Goal: Information Seeking & Learning: Compare options

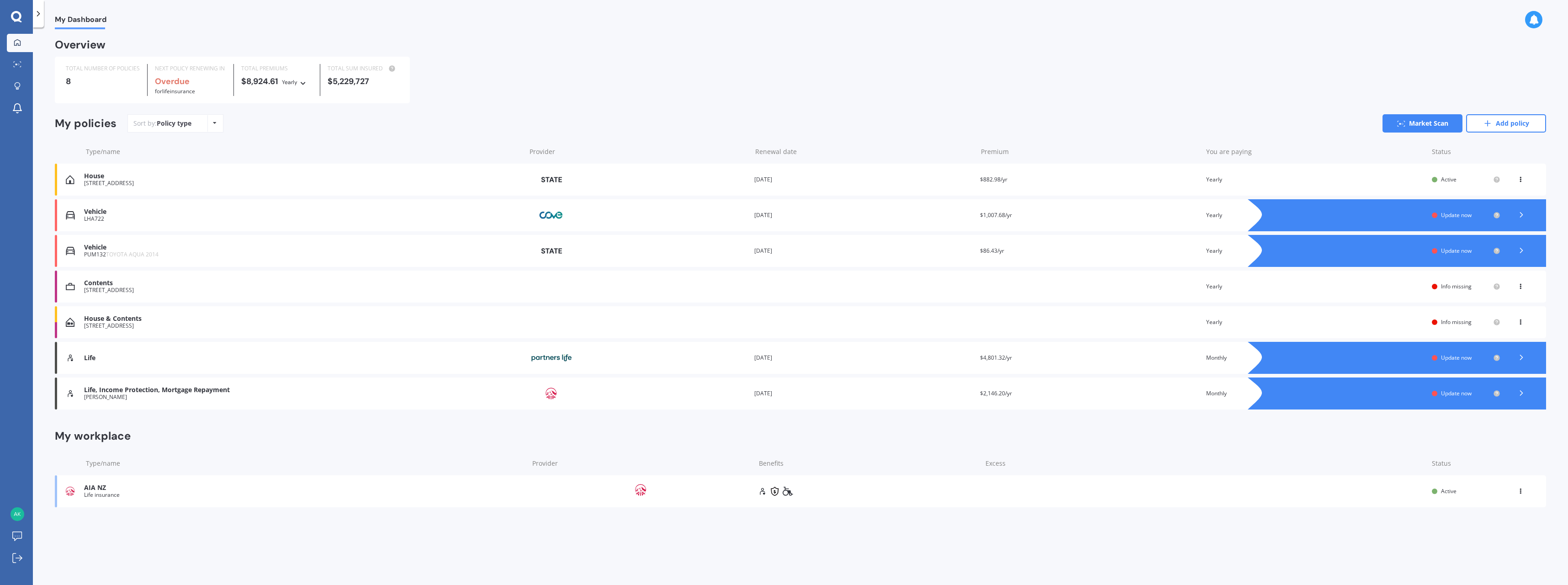
click at [1519, 250] on icon at bounding box center [1521, 250] width 9 height 9
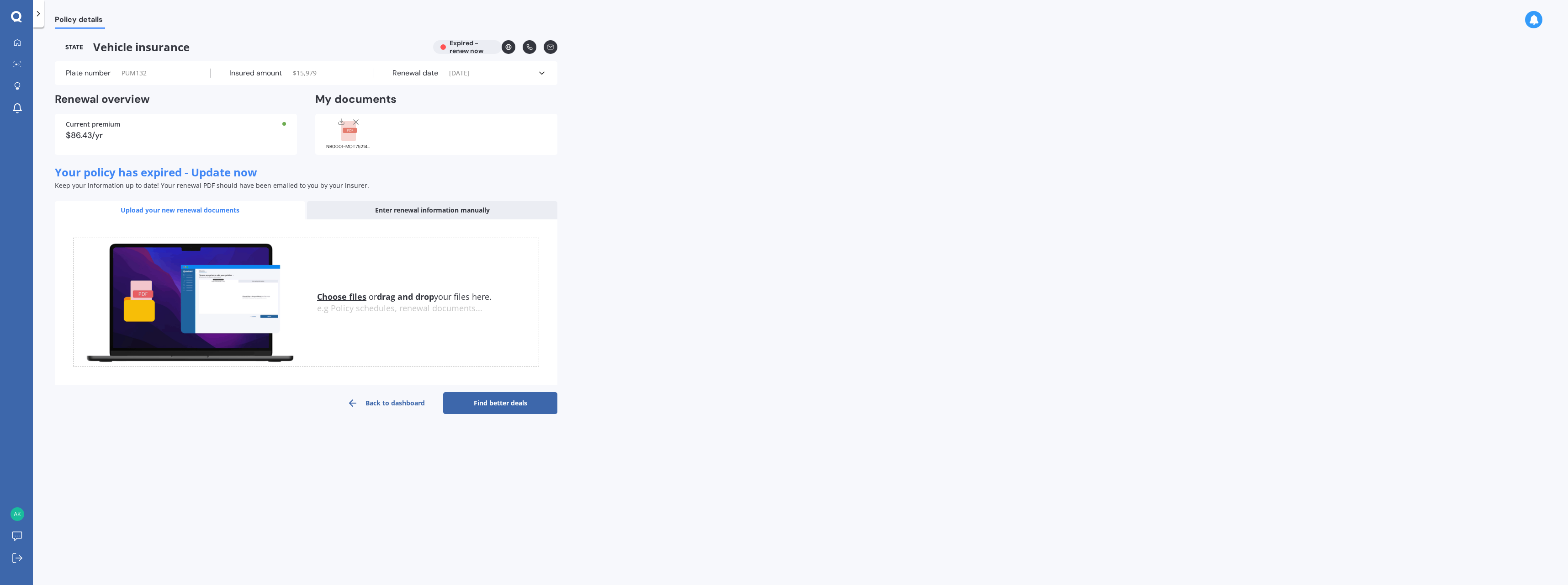
click at [494, 406] on link "Find better deals" at bounding box center [500, 403] width 114 height 22
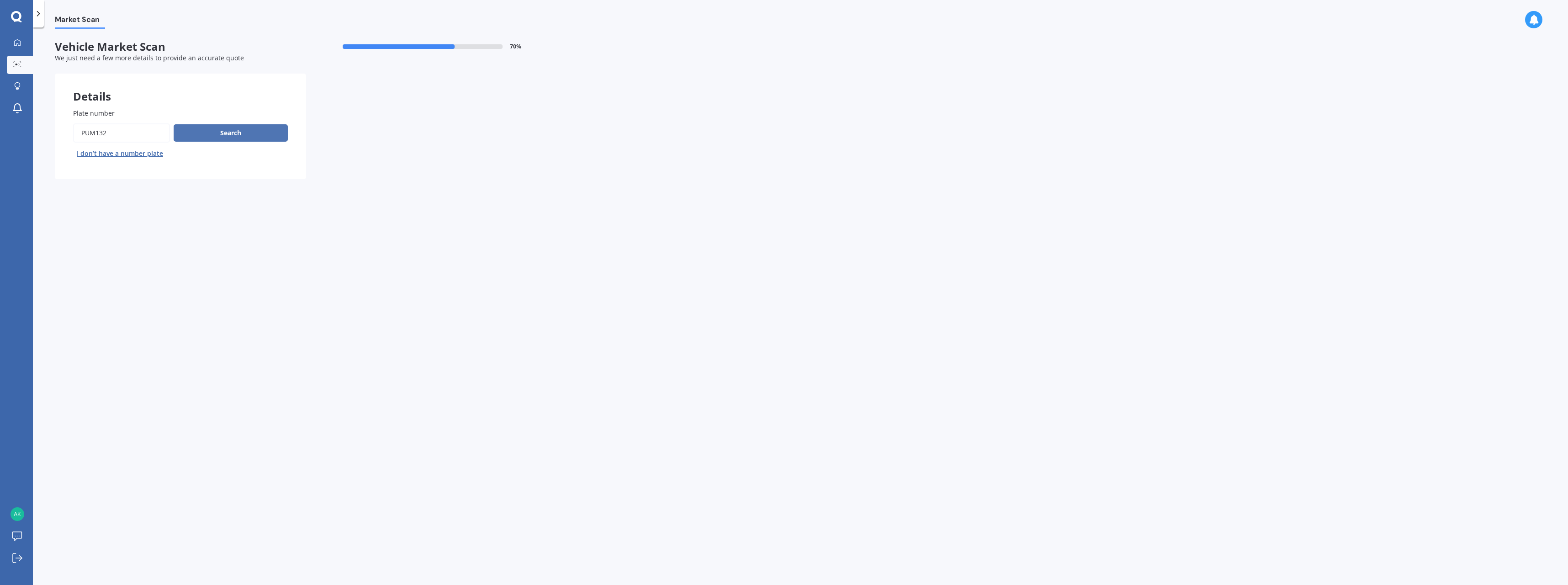
click at [220, 132] on button "Search" at bounding box center [231, 133] width 114 height 18
select select "TOYOTA"
select select "AQUA"
select select "15"
select select "04"
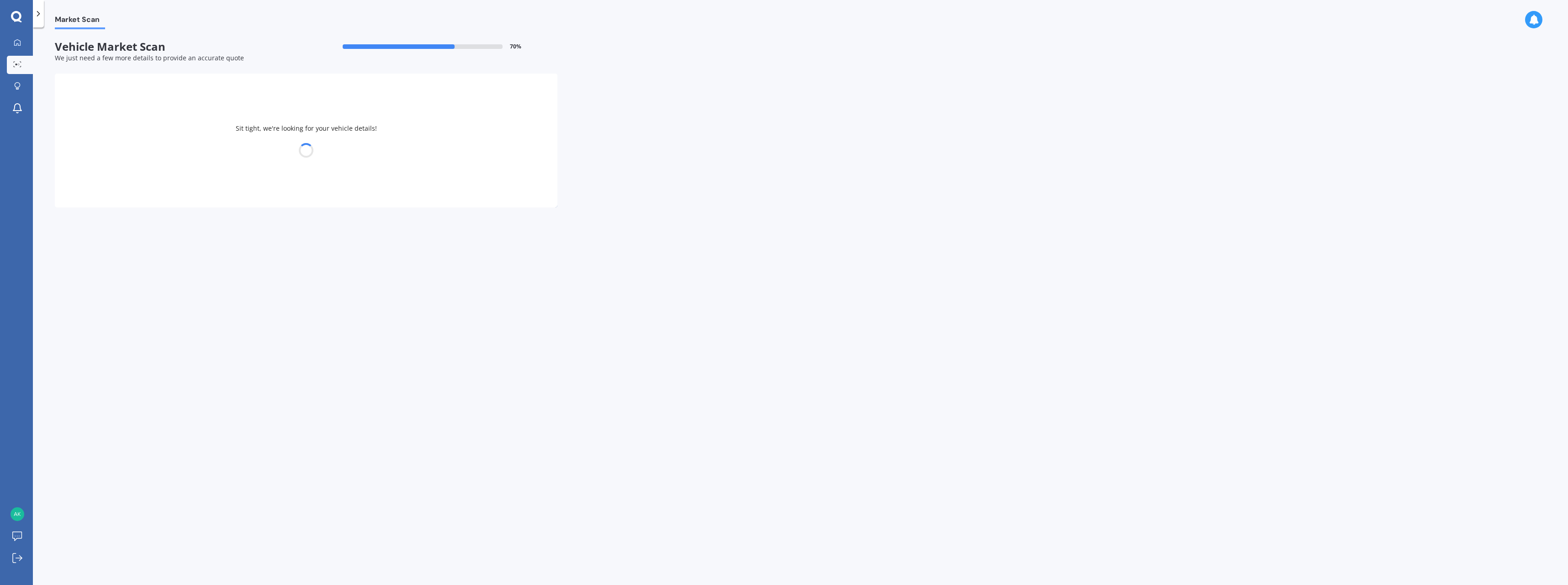
select select "1981"
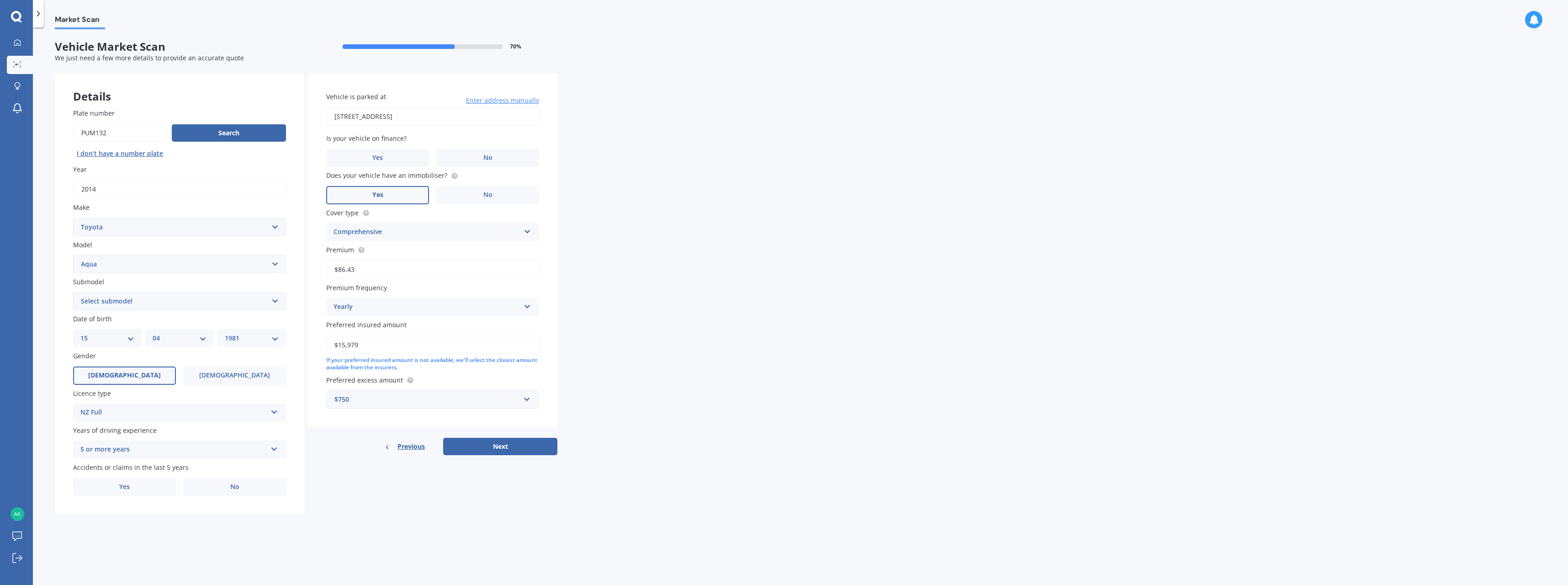
click at [499, 100] on span "Enter address manually" at bounding box center [503, 100] width 73 height 9
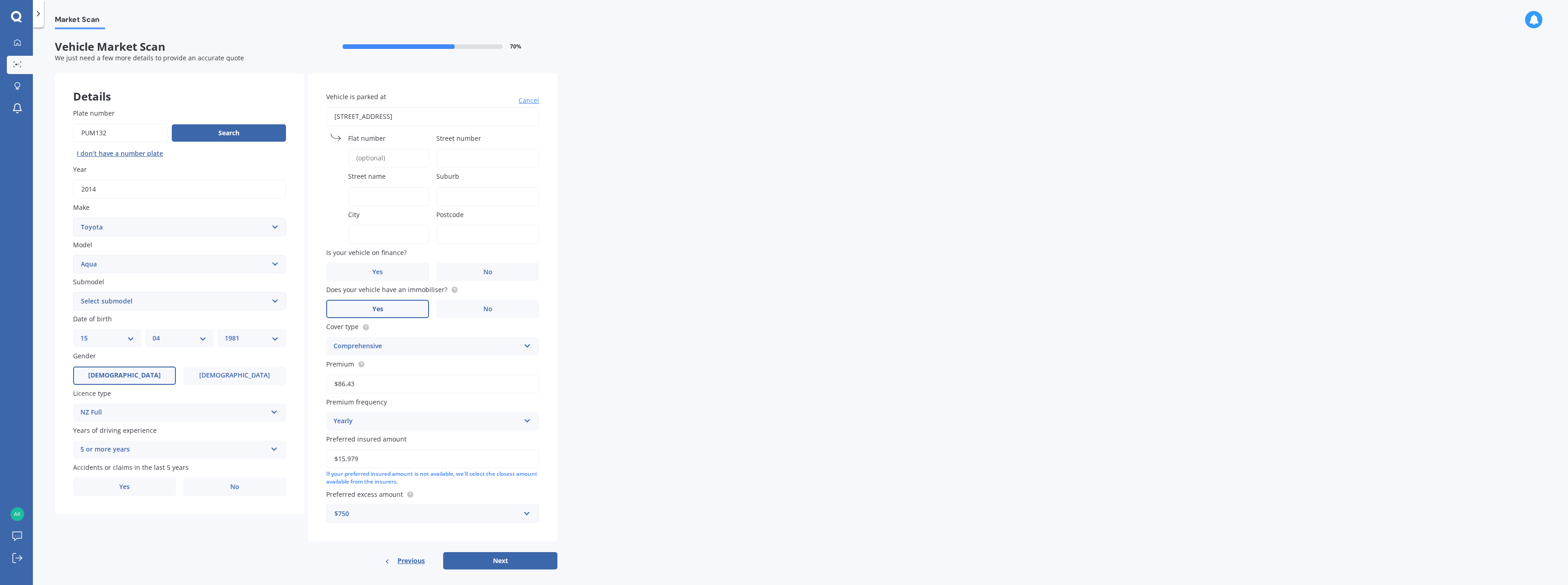
click at [447, 155] on input "Street number" at bounding box center [488, 158] width 103 height 19
type input "15B"
click at [380, 203] on input "Street name" at bounding box center [388, 197] width 81 height 19
type input "[GEOGRAPHIC_DATA]"
click at [481, 197] on input "Suburb" at bounding box center [488, 197] width 103 height 19
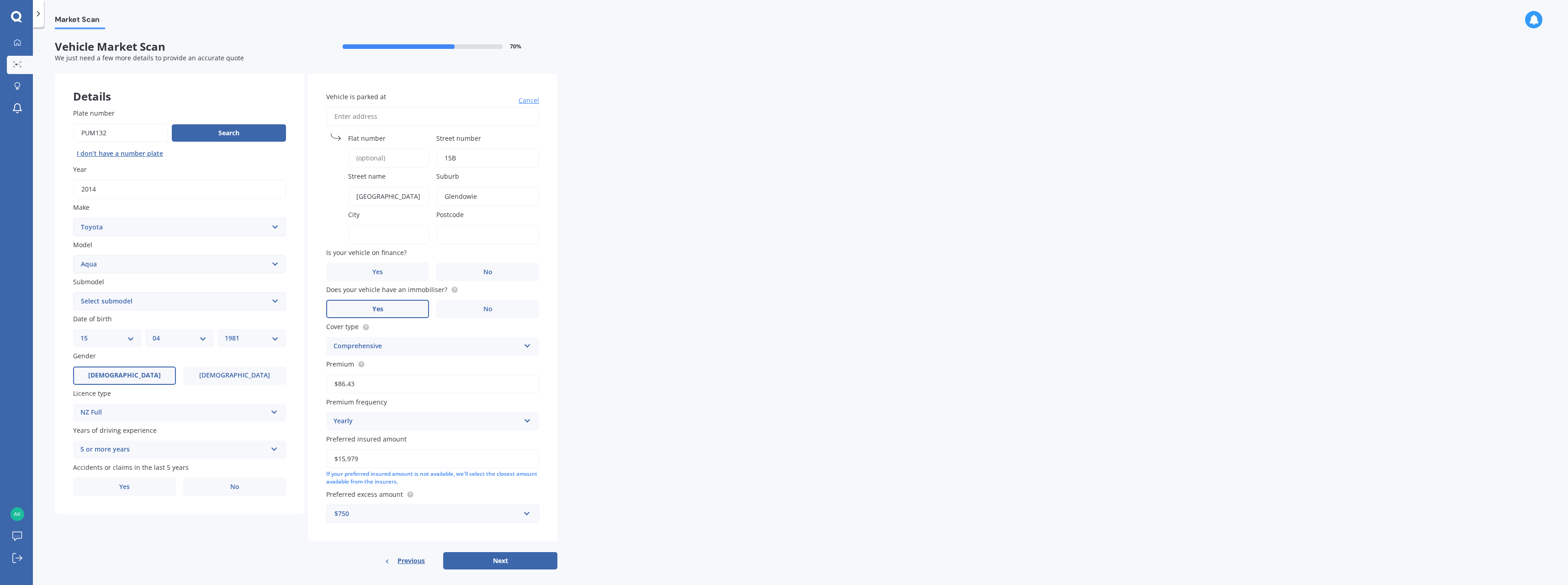
type input "Glendowie"
click at [382, 238] on input "City" at bounding box center [388, 234] width 81 height 19
click at [454, 235] on input "Postcode" at bounding box center [488, 234] width 103 height 19
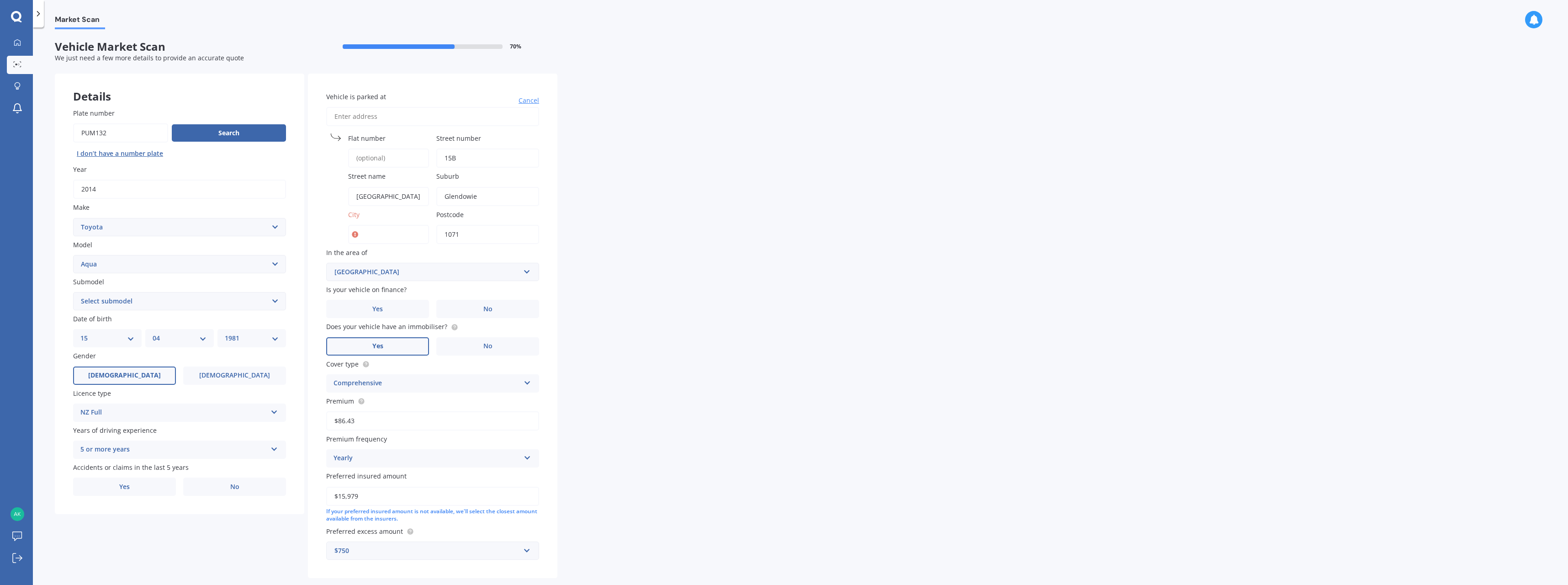
type input "1071"
click at [383, 237] on input "City" at bounding box center [388, 234] width 81 height 19
type input "[GEOGRAPHIC_DATA]"
drag, startPoint x: 477, startPoint y: 306, endPoint x: 455, endPoint y: 312, distance: 22.8
click at [475, 306] on label "No" at bounding box center [488, 309] width 103 height 18
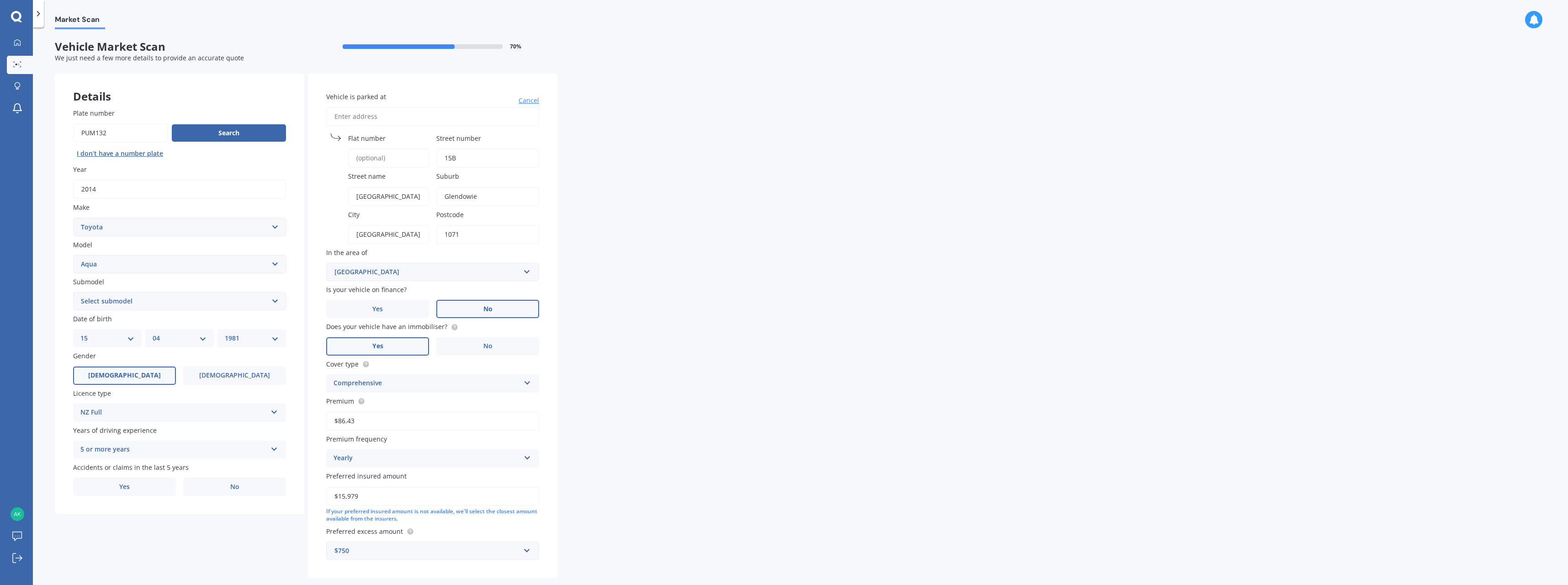
click at [0, 0] on input "No" at bounding box center [0, 0] width 0 height 0
drag, startPoint x: 365, startPoint y: 419, endPoint x: 333, endPoint y: 421, distance: 32.1
click at [333, 421] on input "$86.43" at bounding box center [433, 421] width 213 height 19
type input "$130.00"
click at [473, 458] on div "Yearly" at bounding box center [427, 458] width 186 height 11
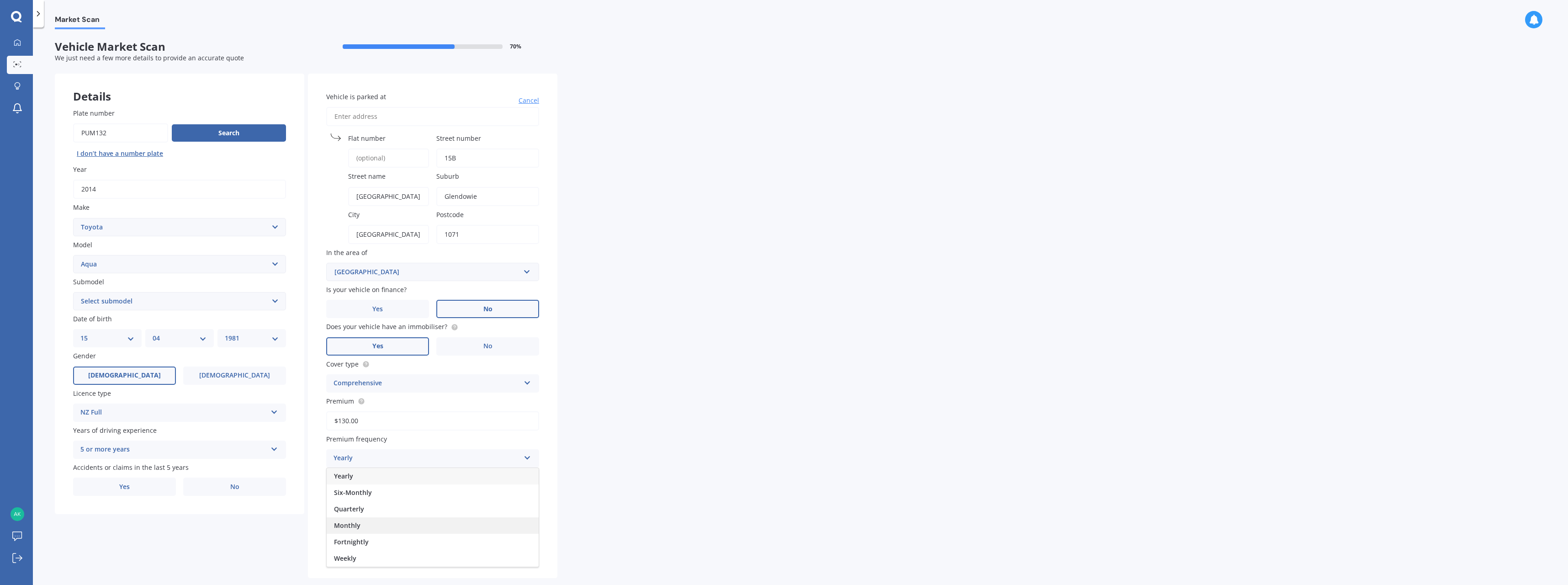
click at [395, 526] on div "Monthly" at bounding box center [433, 525] width 212 height 16
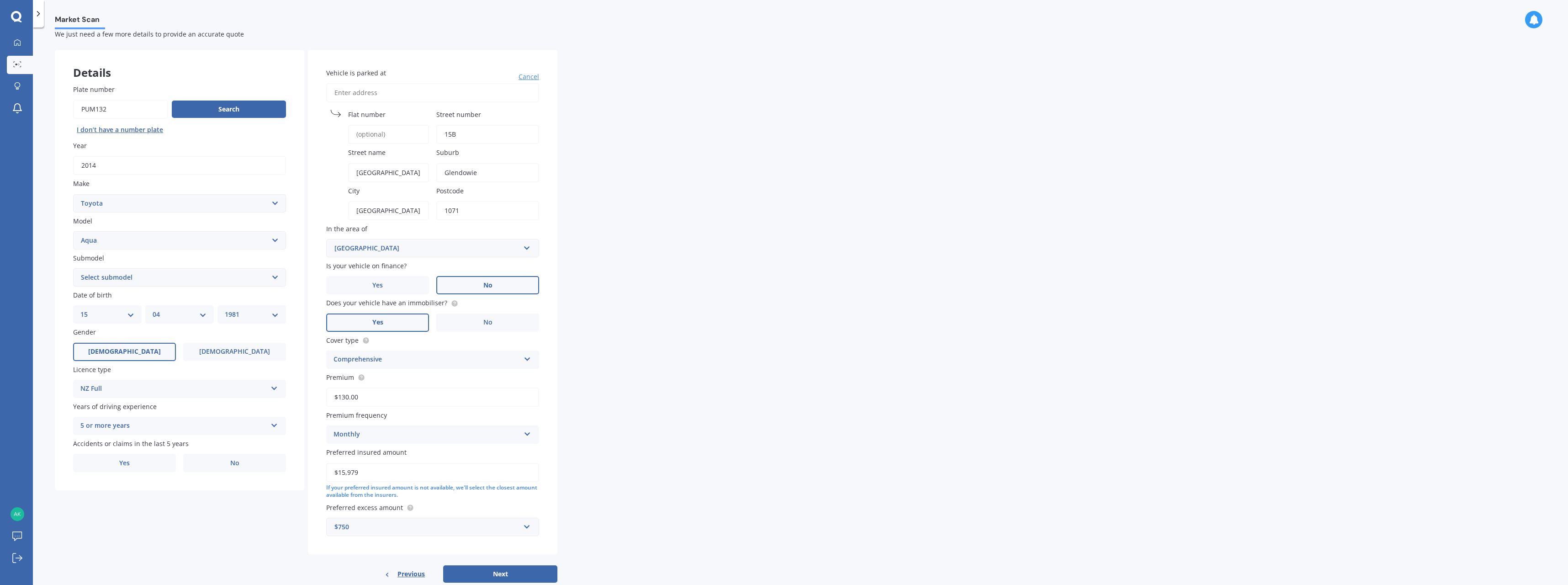
scroll to position [45, 0]
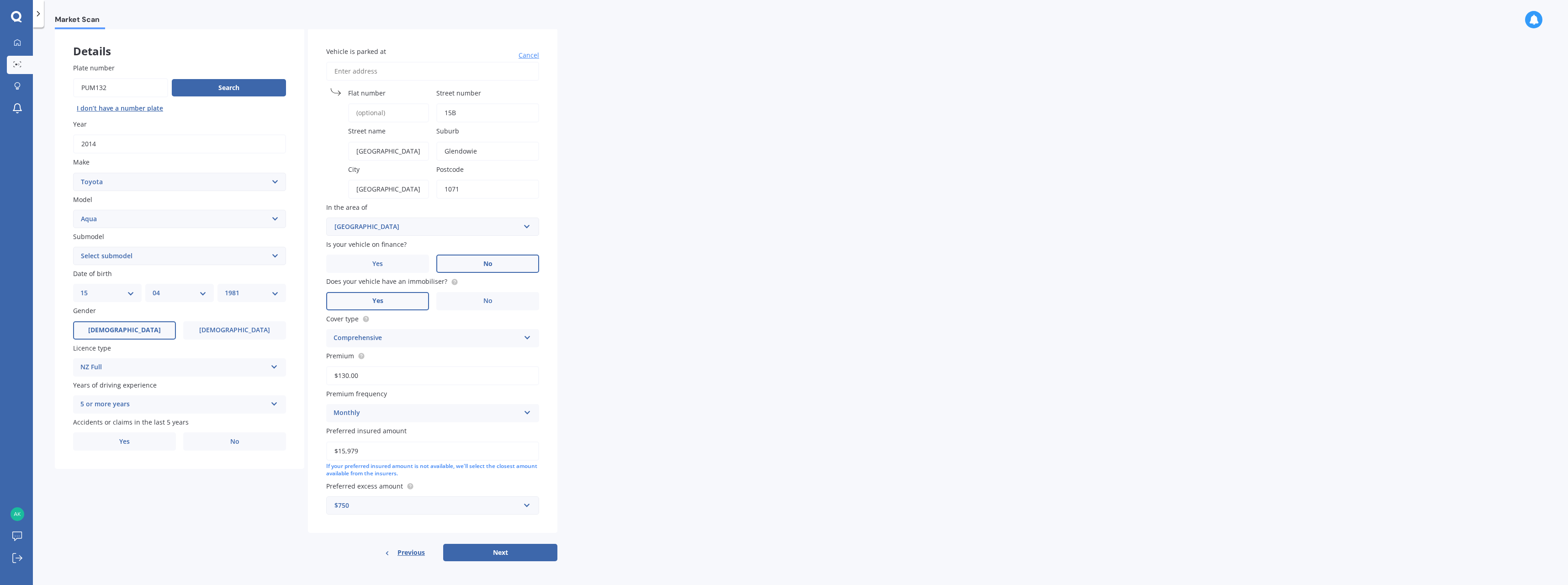
click at [131, 293] on select "DD 01 02 03 04 05 06 07 08 09 10 11 12 13 14 15 16 17 18 19 20 21 22 23 24 25 2…" at bounding box center [107, 293] width 54 height 10
select select "08"
click at [80, 288] on select "DD 01 02 03 04 05 06 07 08 09 10 11 12 13 14 15 16 17 18 19 20 21 22 23 24 25 2…" at bounding box center [107, 293] width 54 height 10
click at [184, 293] on select "MM 01 02 03 04 05 06 07 08 09 10 11 12" at bounding box center [180, 293] width 54 height 10
select select "12"
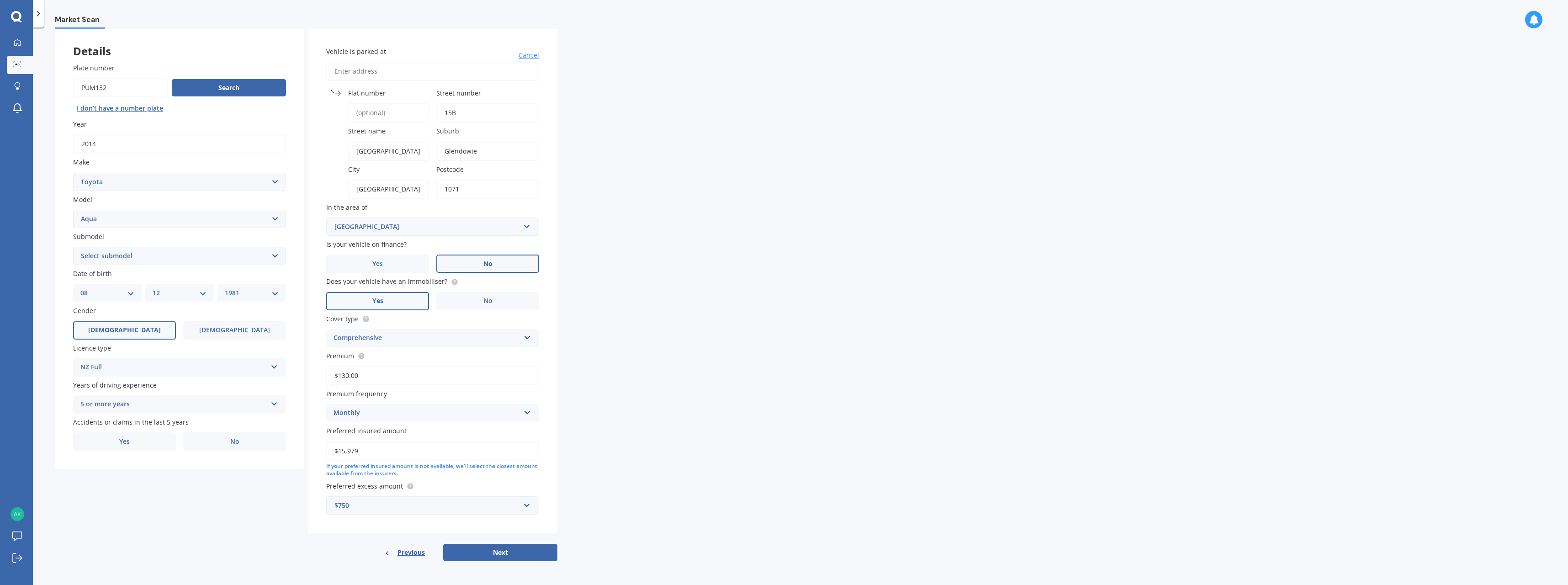
click at [153, 288] on select "MM 01 02 03 04 05 06 07 08 09 10 11 12" at bounding box center [180, 293] width 54 height 10
drag, startPoint x: 254, startPoint y: 292, endPoint x: 250, endPoint y: 300, distance: 8.9
click at [254, 292] on select "YYYY 2025 2024 2023 2022 2021 2020 2019 2018 2017 2016 2015 2014 2013 2012 2011…" at bounding box center [251, 293] width 54 height 10
select select "1980"
click at [225, 288] on select "YYYY 2025 2024 2023 2022 2021 2020 2019 2018 2017 2016 2015 2014 2013 2012 2011…" at bounding box center [251, 293] width 54 height 10
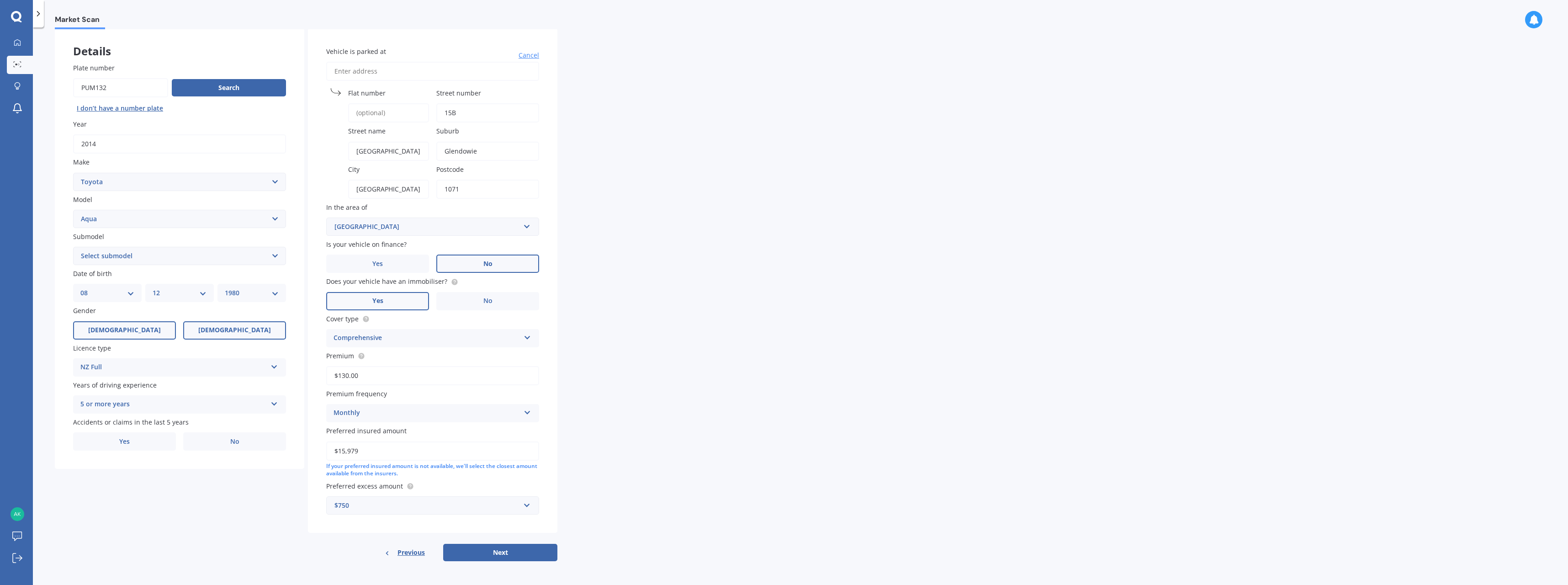
click at [229, 334] on label "[DEMOGRAPHIC_DATA]" at bounding box center [234, 331] width 103 height 18
click at [0, 0] on input "[DEMOGRAPHIC_DATA]" at bounding box center [0, 0] width 0 height 0
drag, startPoint x: 229, startPoint y: 446, endPoint x: 208, endPoint y: 446, distance: 21.0
click at [228, 446] on label "No" at bounding box center [234, 441] width 103 height 18
click at [0, 0] on input "No" at bounding box center [0, 0] width 0 height 0
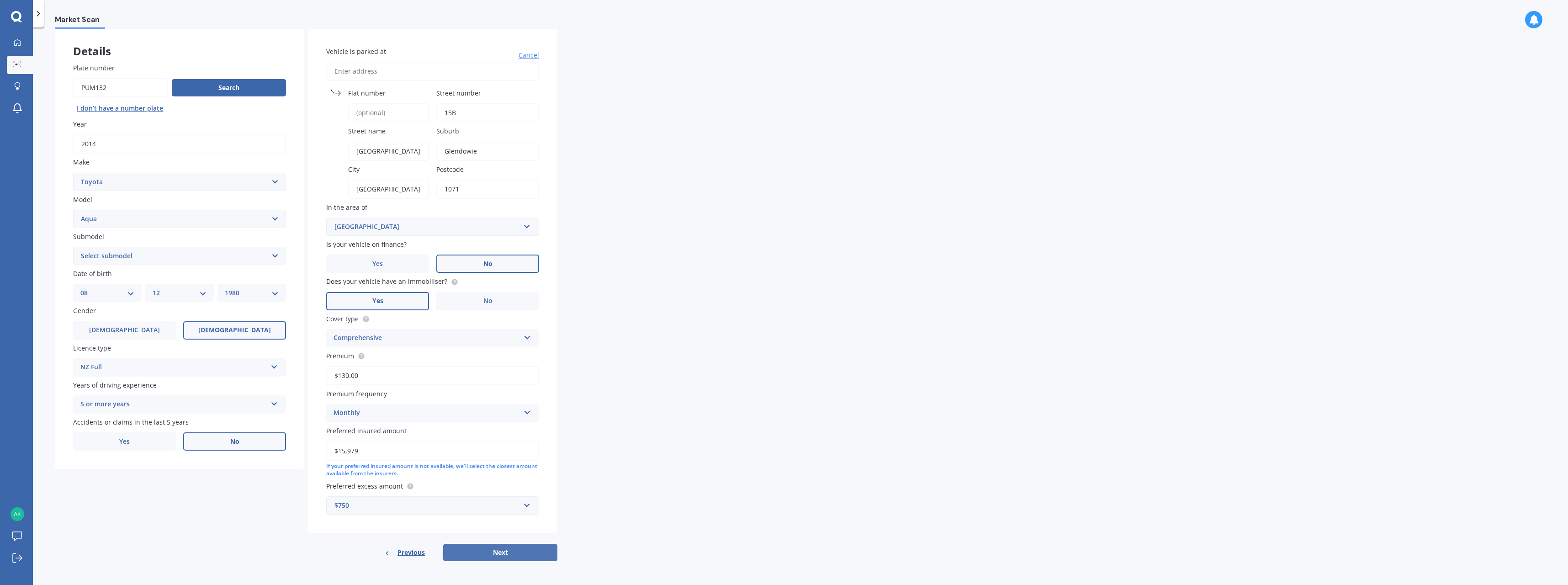
click at [499, 552] on button "Next" at bounding box center [500, 552] width 114 height 18
click at [217, 253] on select "Select submodel Hatchback Hybrid" at bounding box center [180, 256] width 213 height 18
select select "HATCHBACK"
click at [73, 247] on select "Select submodel Hatchback Hybrid" at bounding box center [180, 256] width 213 height 18
drag, startPoint x: 512, startPoint y: 556, endPoint x: 508, endPoint y: 550, distance: 7.2
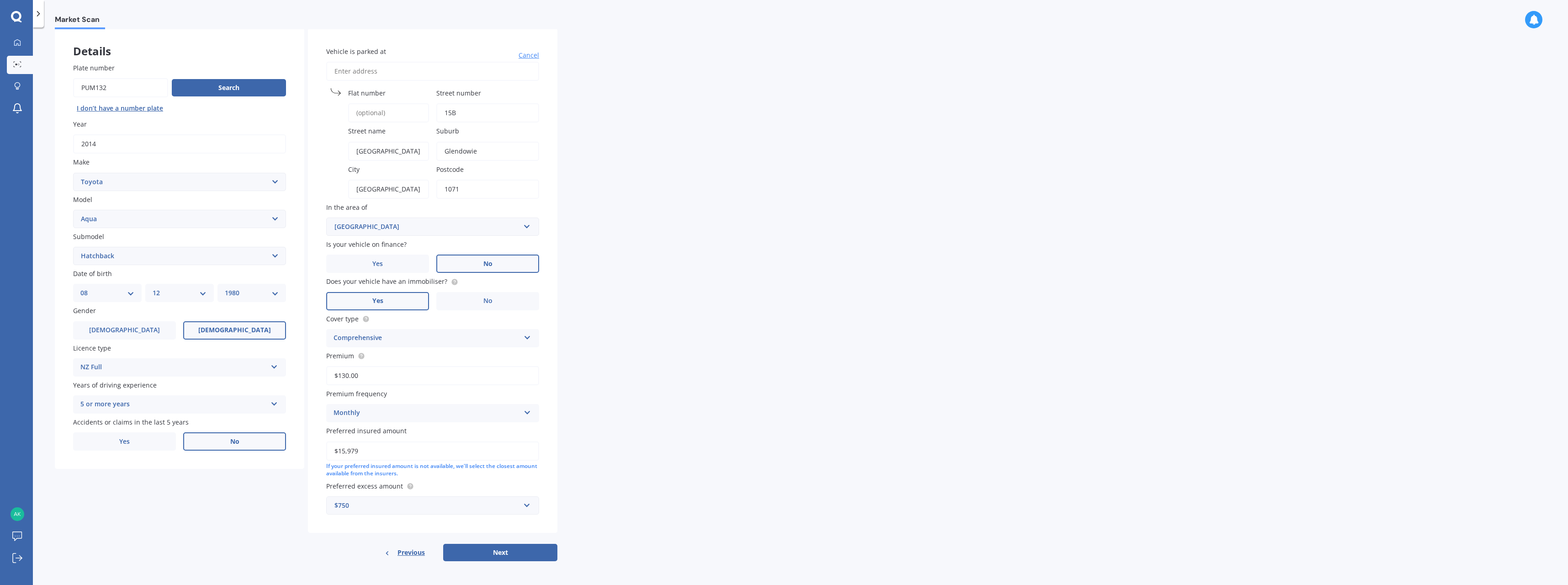
click at [512, 556] on button "Next" at bounding box center [500, 552] width 114 height 18
select select "08"
select select "12"
select select "1980"
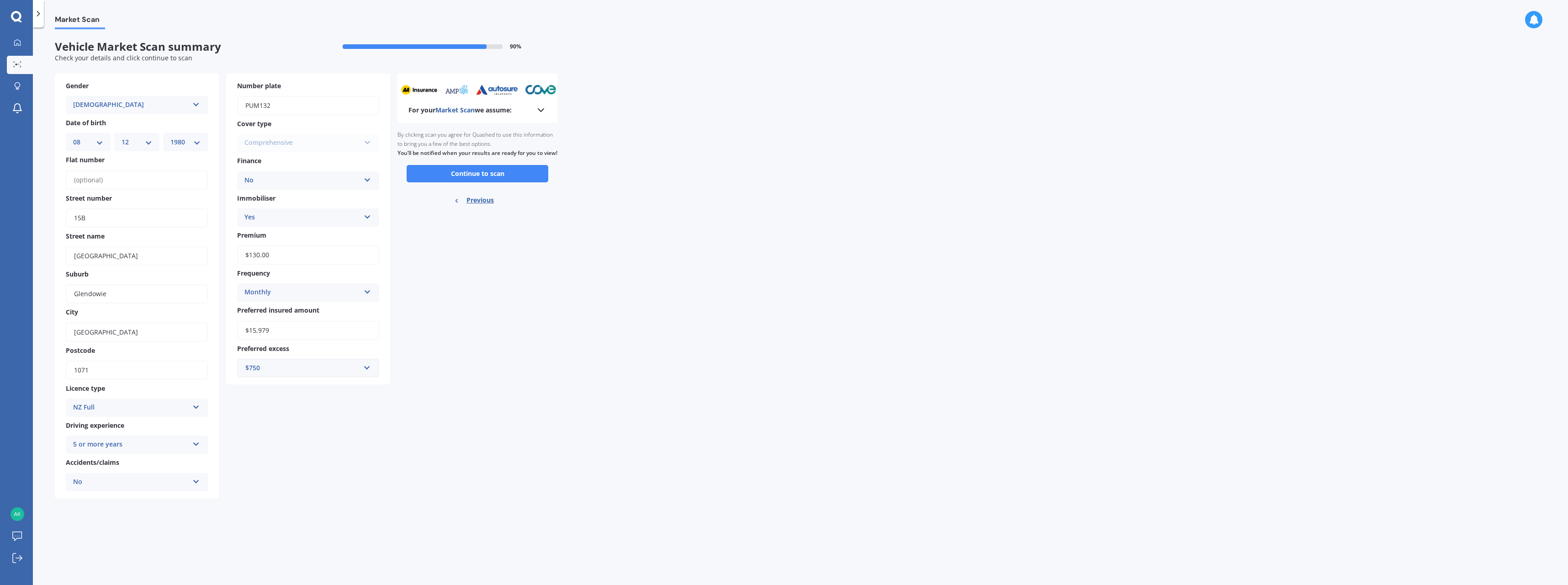
scroll to position [0, 0]
click at [487, 181] on button "Continue to scan" at bounding box center [477, 173] width 142 height 18
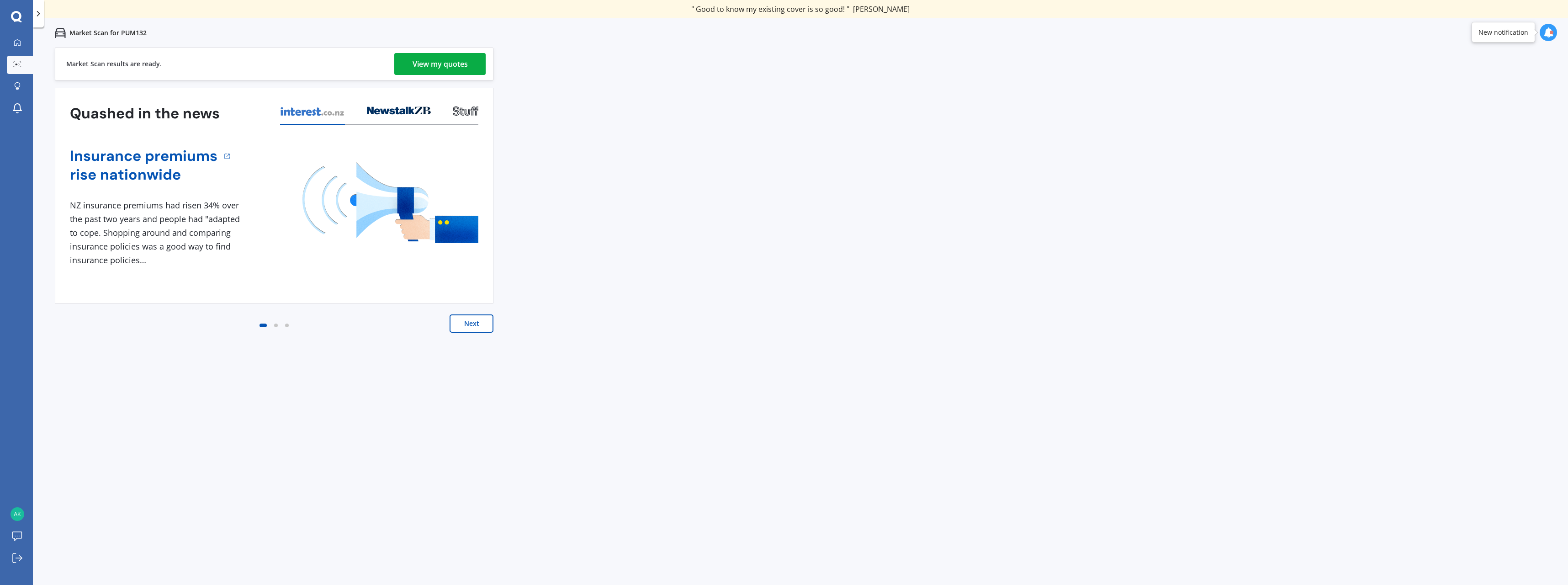
click at [424, 62] on div "View my quotes" at bounding box center [440, 64] width 55 height 22
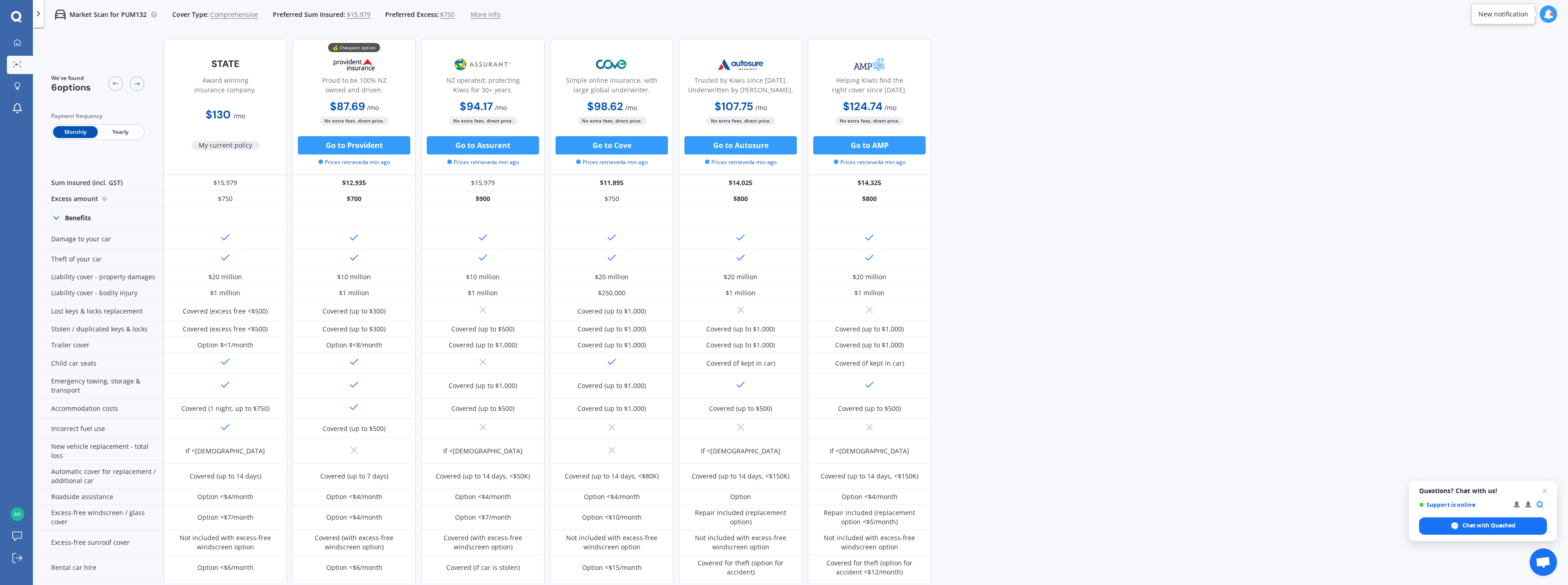
click at [121, 131] on span "Yearly" at bounding box center [121, 132] width 45 height 12
